Goal: Information Seeking & Learning: Understand process/instructions

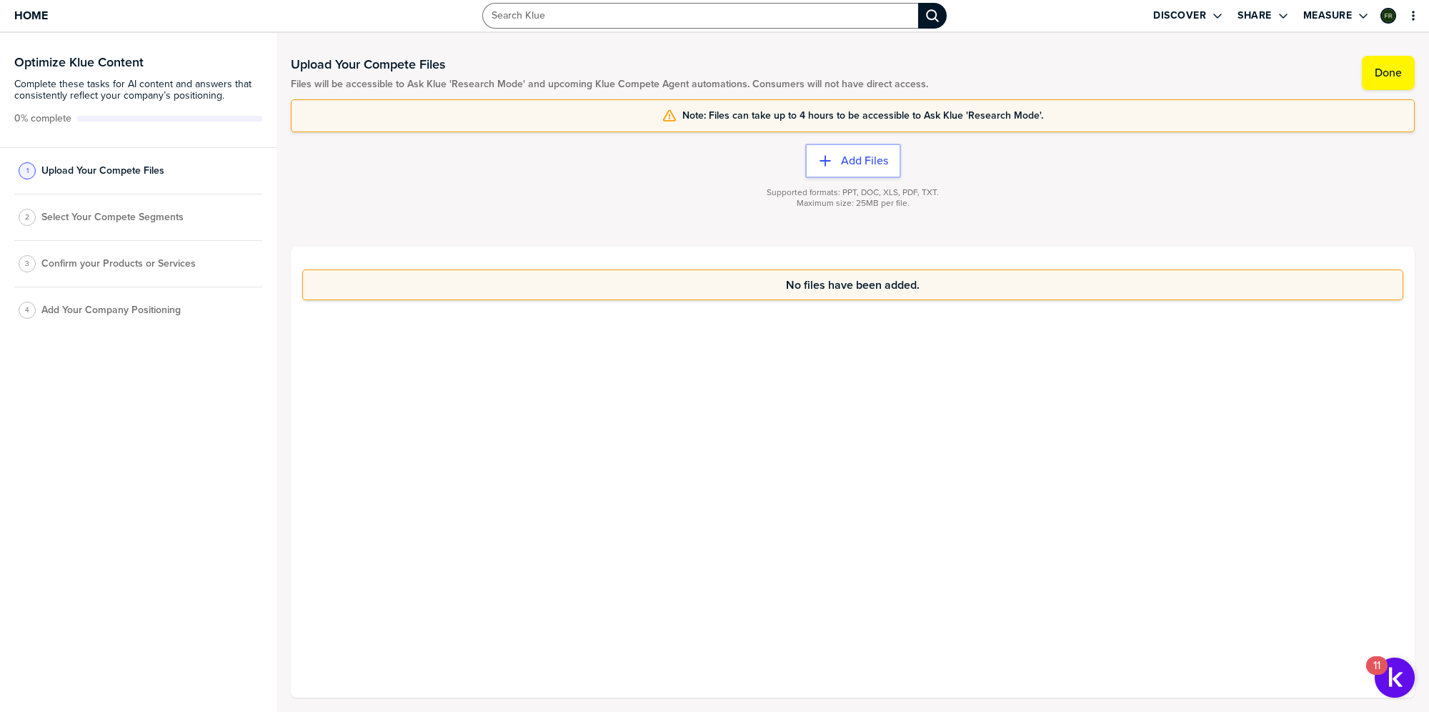
click at [645, 13] on input "Search Klue" at bounding box center [700, 16] width 437 height 26
click at [748, 454] on div "No files have been added." at bounding box center [853, 472] width 1124 height 451
click at [1415, 16] on icon "primary" at bounding box center [1413, 15] width 11 height 11
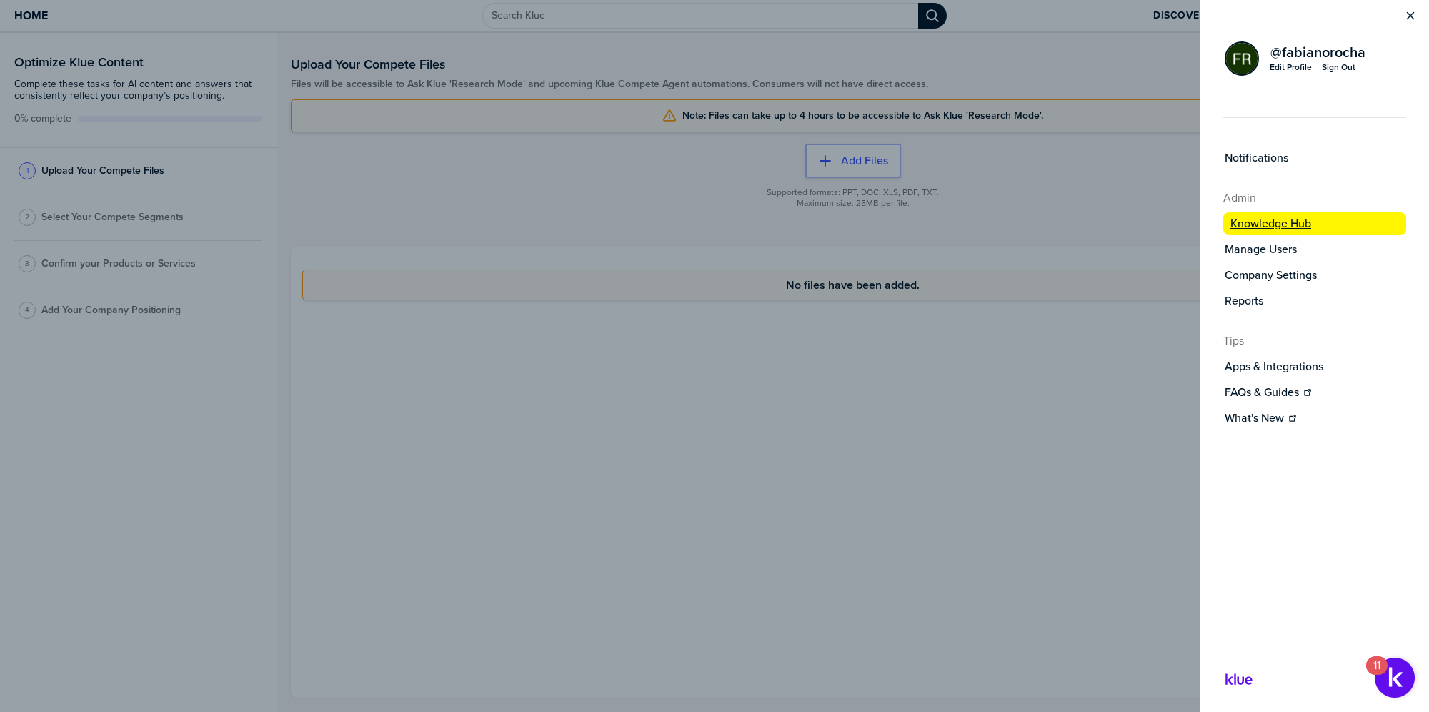
click at [1290, 222] on label "Knowledge Hub" at bounding box center [1270, 224] width 81 height 14
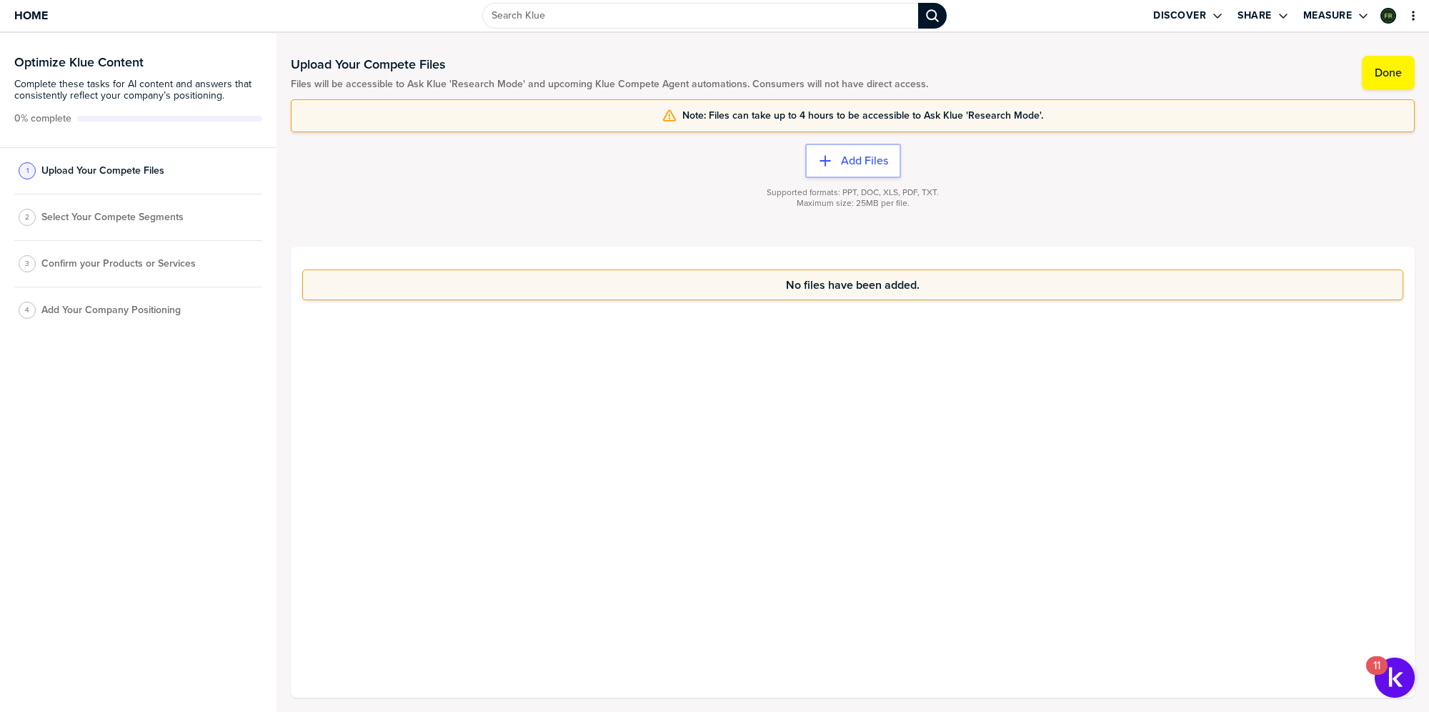
click at [1173, 394] on div "No files have been added." at bounding box center [853, 472] width 1124 height 451
click at [25, 17] on span "Home" at bounding box center [31, 15] width 34 height 12
click at [167, 218] on span "Select Your Compete Segments" at bounding box center [112, 217] width 142 height 11
click at [1384, 675] on img "Open Resource Center, 11 new notifications" at bounding box center [1395, 677] width 40 height 40
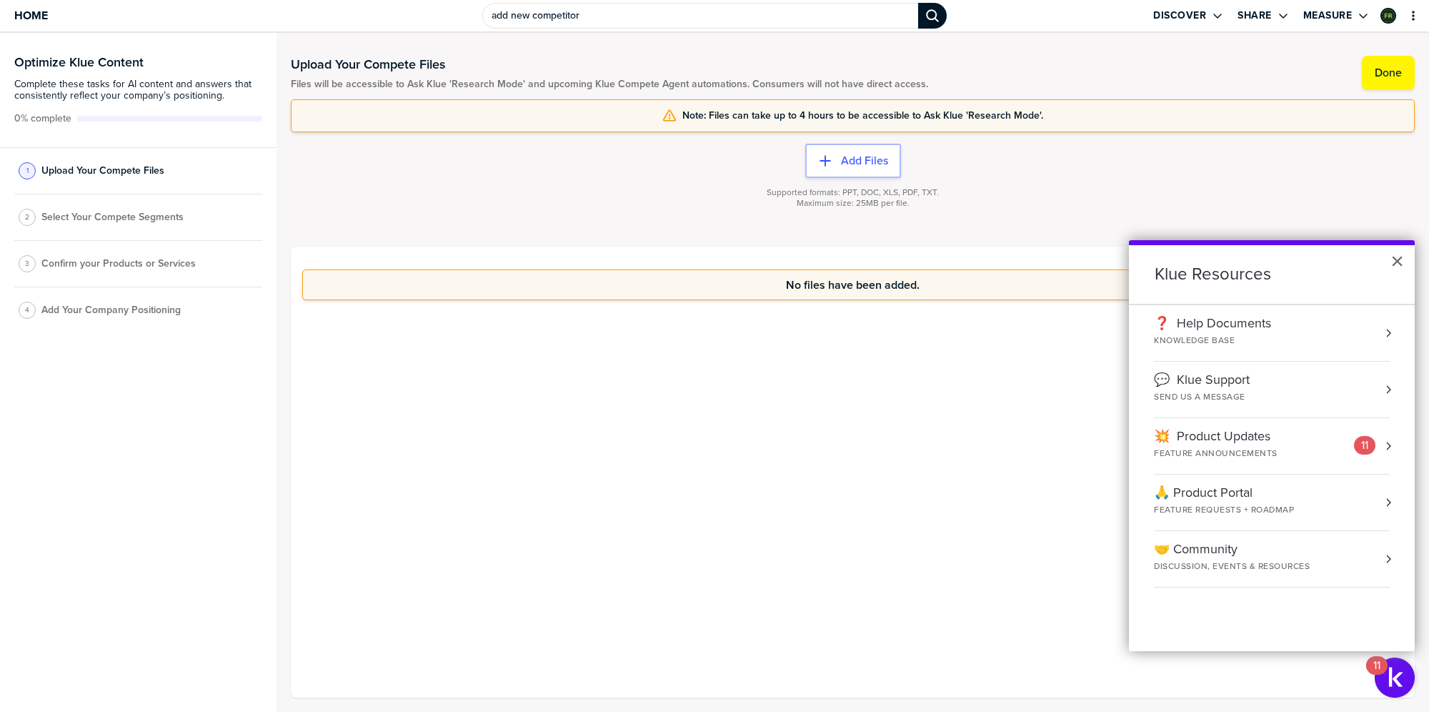
click at [846, 434] on div "No files have been added." at bounding box center [853, 472] width 1124 height 451
click at [143, 83] on span "Complete these tasks for AI content and answers that consistently reflect your …" at bounding box center [138, 90] width 248 height 23
click at [546, 187] on div "Supported formats: PPT, DOC, XLS, PDF, TXT. Maximum size: 25MB per file." at bounding box center [853, 206] width 1124 height 57
click at [109, 207] on div "2 Select Your Compete Segments" at bounding box center [138, 217] width 248 height 46
click at [110, 214] on span "Select Your Compete Segments" at bounding box center [112, 217] width 142 height 11
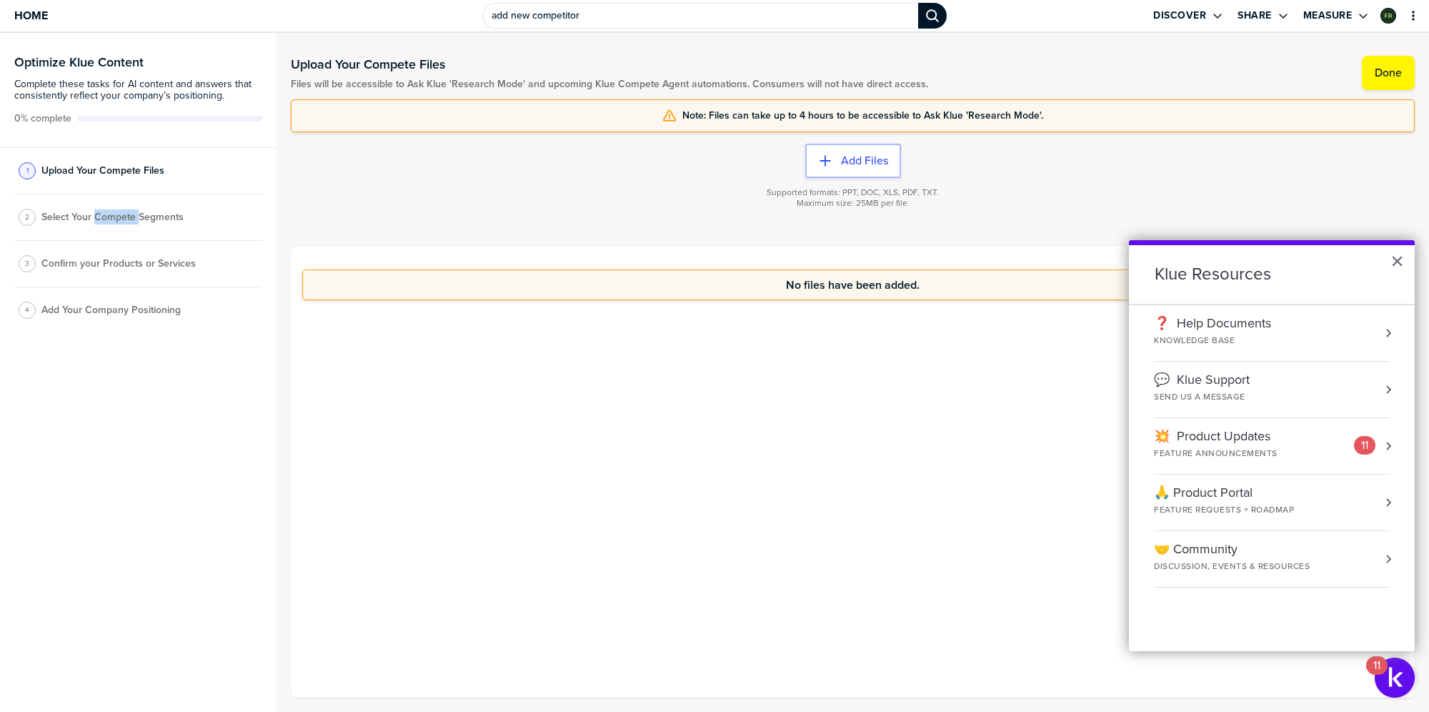
click at [110, 214] on span "Select Your Compete Segments" at bounding box center [112, 217] width 142 height 11
click at [573, 186] on div "Supported formats: PPT, DOC, XLS, PDF, TXT. Maximum size: 25MB per file." at bounding box center [853, 206] width 1124 height 57
click at [1294, 327] on div "❓ Help Documents KNOWLEDGE BASE" at bounding box center [1272, 333] width 236 height 34
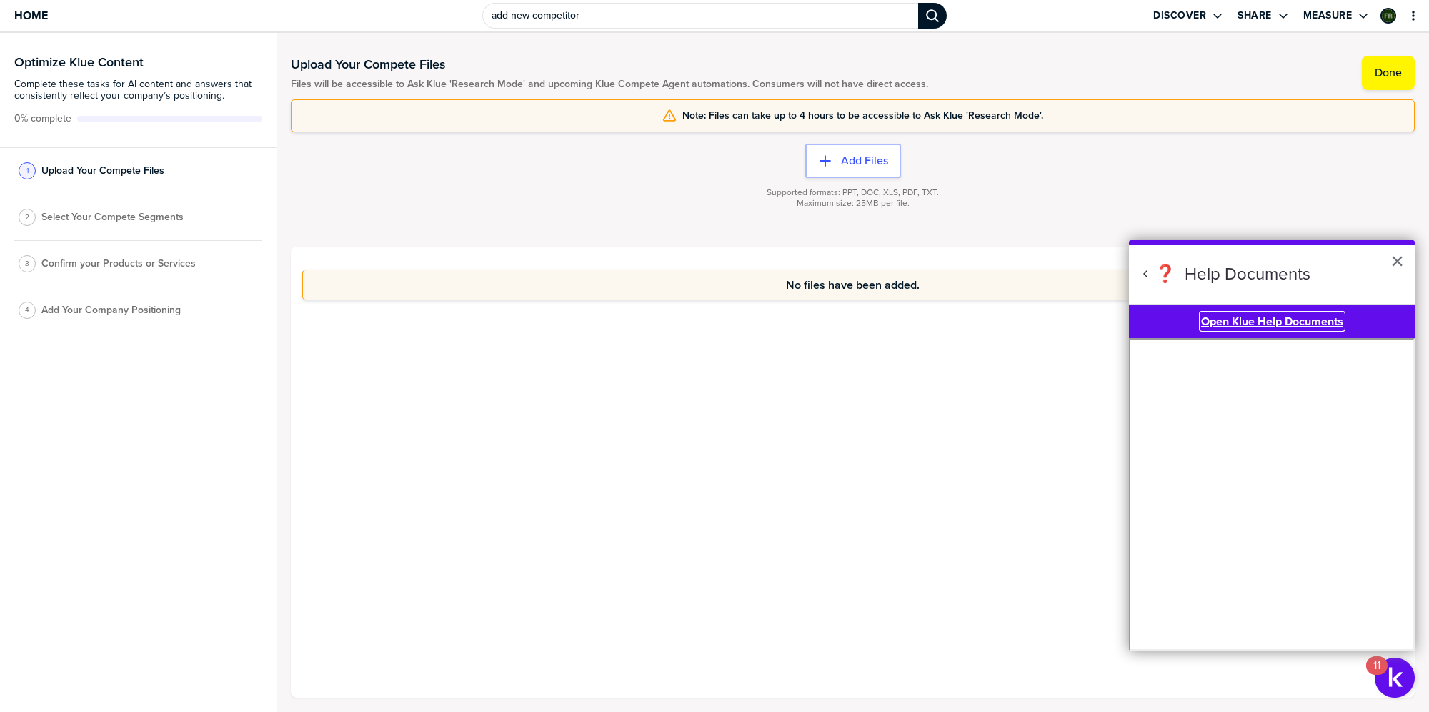
click at [1291, 313] on b "Open Klue Help Documents" at bounding box center [1272, 321] width 142 height 16
click at [23, 17] on span "Home" at bounding box center [31, 15] width 34 height 12
